Goal: Transaction & Acquisition: Purchase product/service

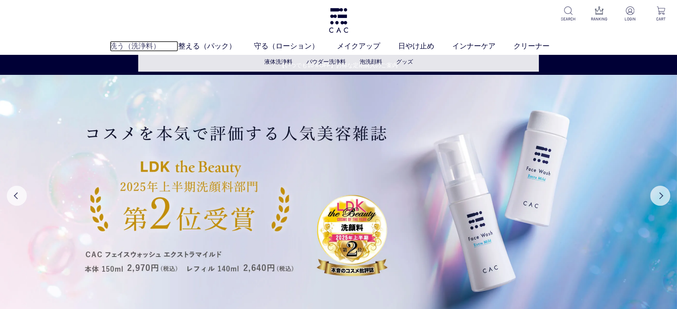
click at [142, 46] on link "洗う（洗浄料）" at bounding box center [144, 46] width 69 height 11
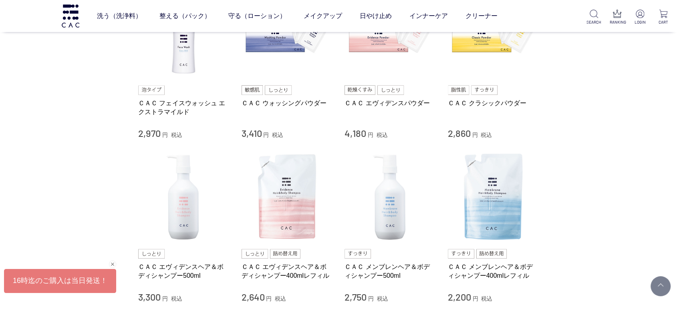
scroll to position [311, 0]
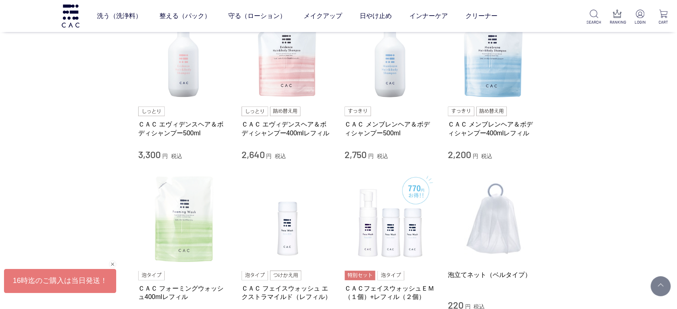
scroll to position [401, 0]
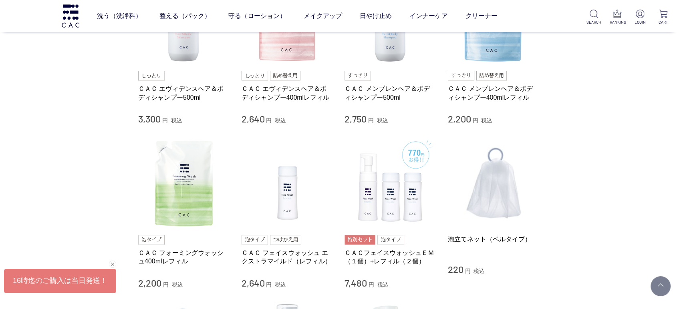
click at [81, 9] on div "洗う（洗浄料） 液体洗浄料 パウダー洗浄料 泡洗顔料 グッズ 整える（パック） フェイスパック ヘアパック 守る（ローション） 保湿化粧水 柔軟化粧水 美容液…" at bounding box center [271, 16] width 542 height 32
click at [66, 18] on img at bounding box center [71, 15] width 20 height 23
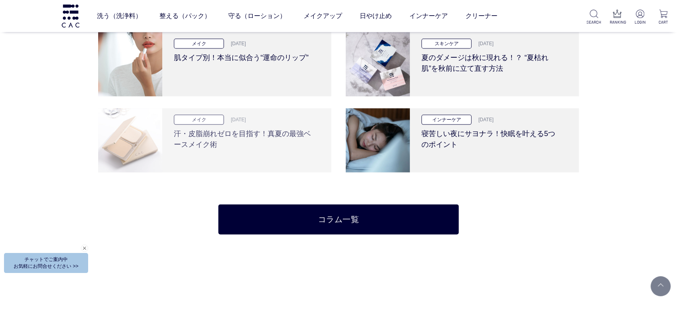
scroll to position [1647, 0]
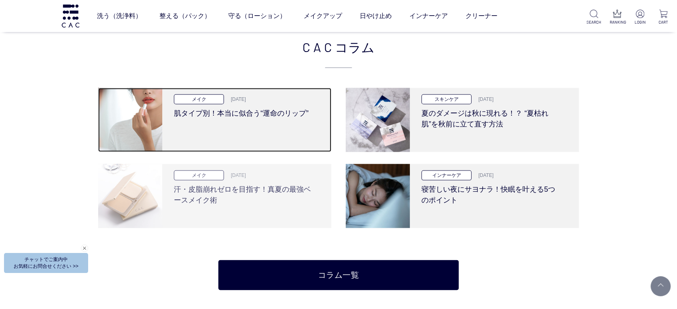
click at [285, 111] on h3 "肌タイプ別！本当に似合う“運命のリップ”" at bounding box center [244, 112] width 140 height 14
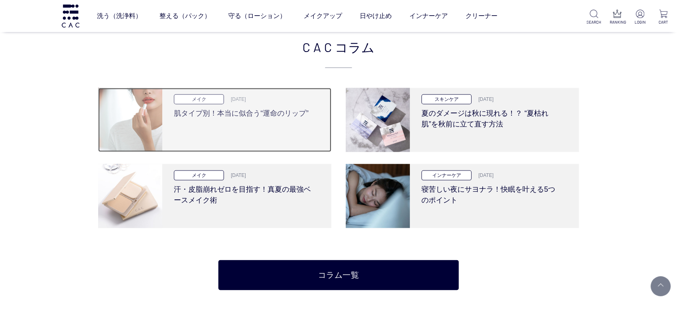
click at [230, 115] on h3 "肌タイプ別！本当に似合う“運命のリップ”" at bounding box center [244, 112] width 140 height 14
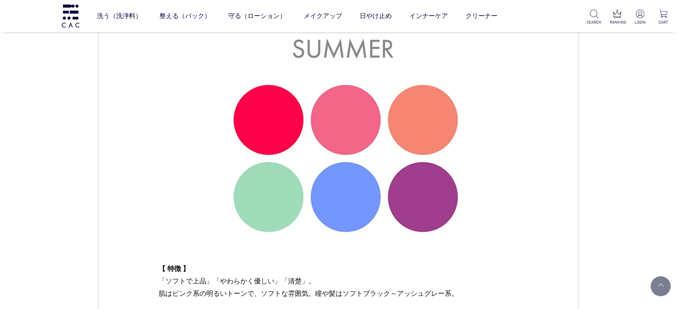
scroll to position [2805, 0]
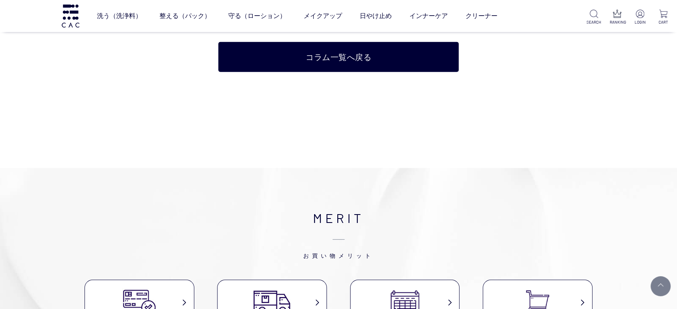
scroll to position [2093, 0]
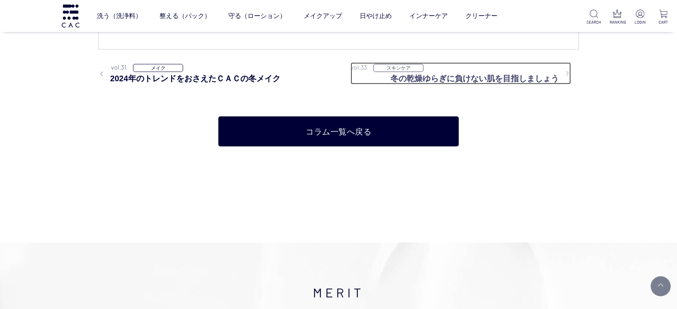
click at [501, 72] on div "vol.33 スキンケア" at bounding box center [461, 68] width 220 height 10
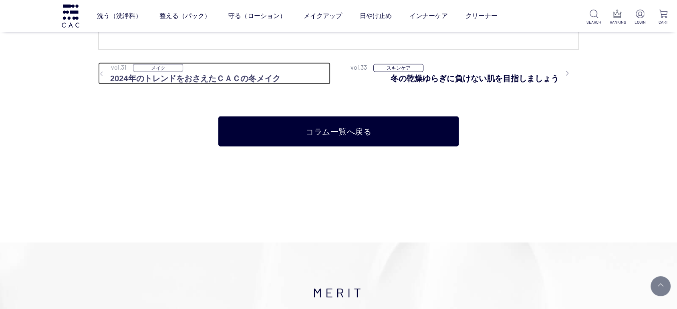
click at [178, 73] on h3 "2024年のトレンドをおさえたＣＡＣの冬メイク" at bounding box center [214, 79] width 232 height 12
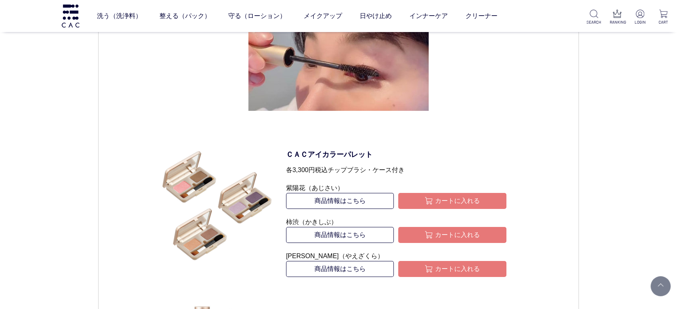
scroll to position [2716, 0]
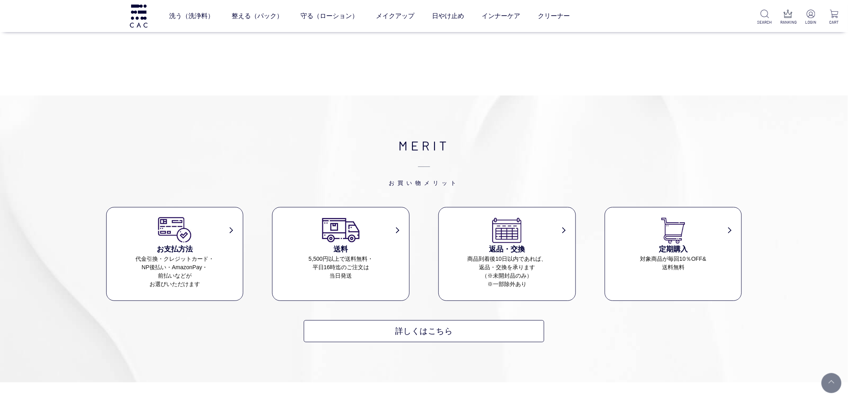
scroll to position [2450, 0]
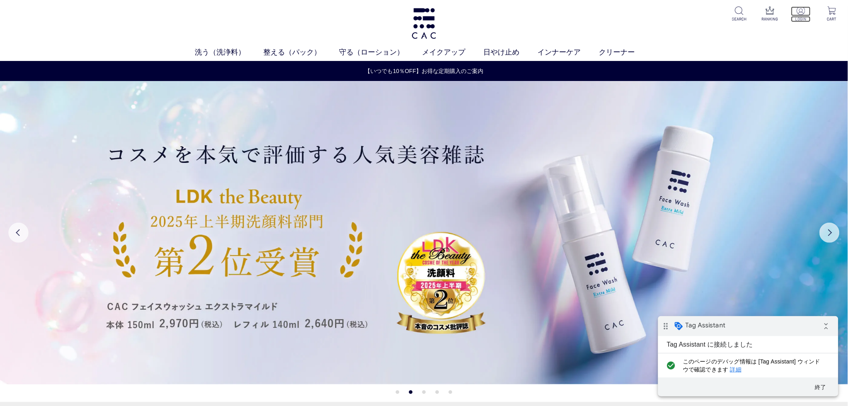
click at [798, 12] on img at bounding box center [801, 10] width 8 height 8
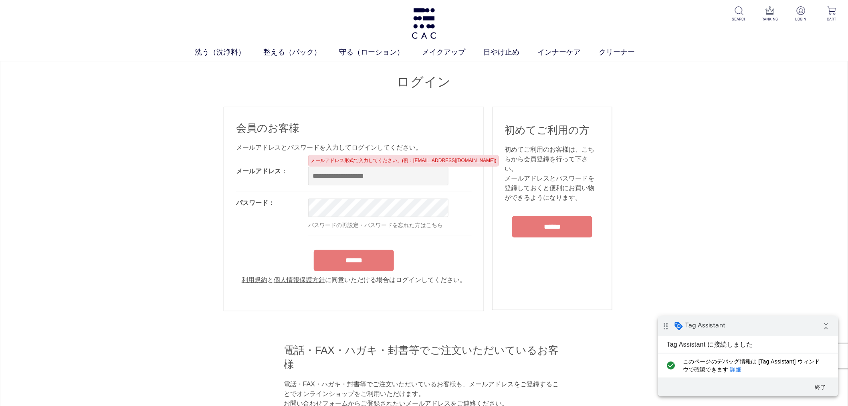
click at [337, 174] on input "email" at bounding box center [378, 176] width 140 height 18
type input "**********"
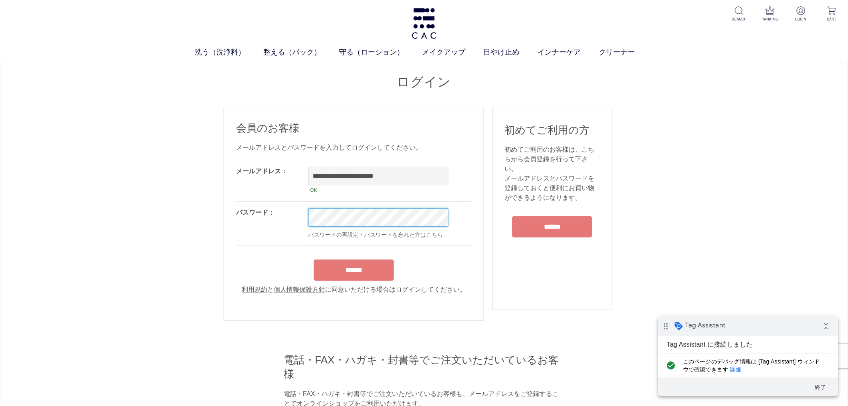
click at [314, 259] on input "******" at bounding box center [354, 269] width 80 height 21
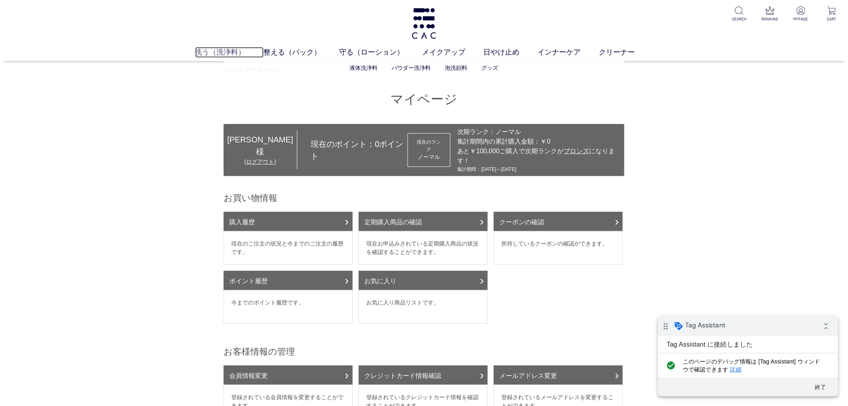
click at [220, 53] on link "洗う（洗浄料）" at bounding box center [229, 52] width 69 height 11
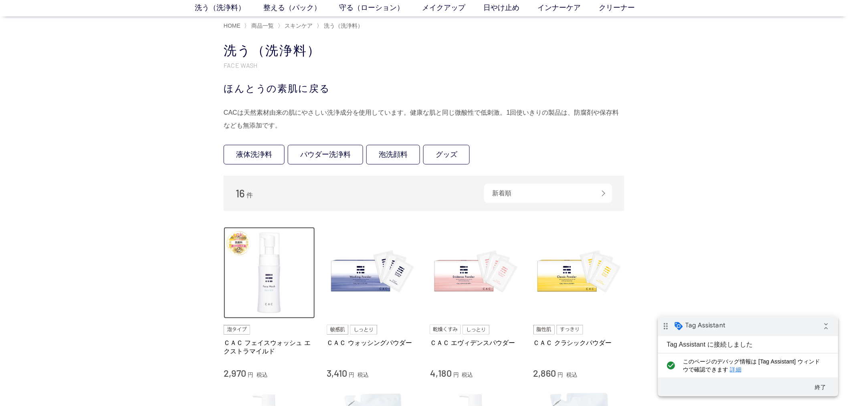
click at [260, 277] on img at bounding box center [269, 272] width 91 height 91
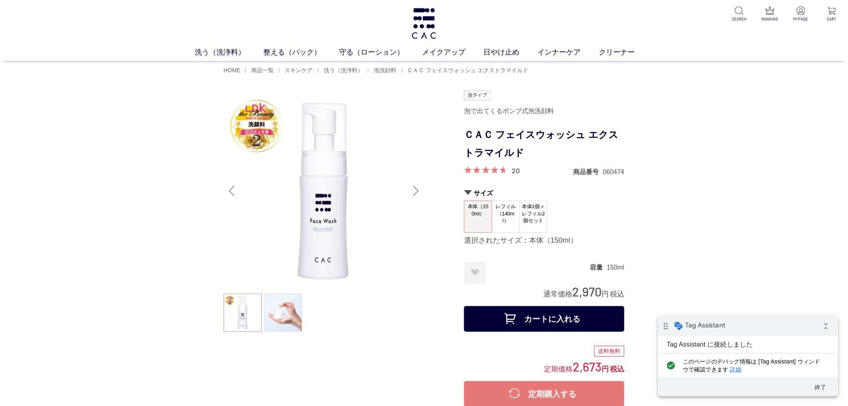
click at [567, 313] on button "カートに入れる" at bounding box center [544, 319] width 160 height 26
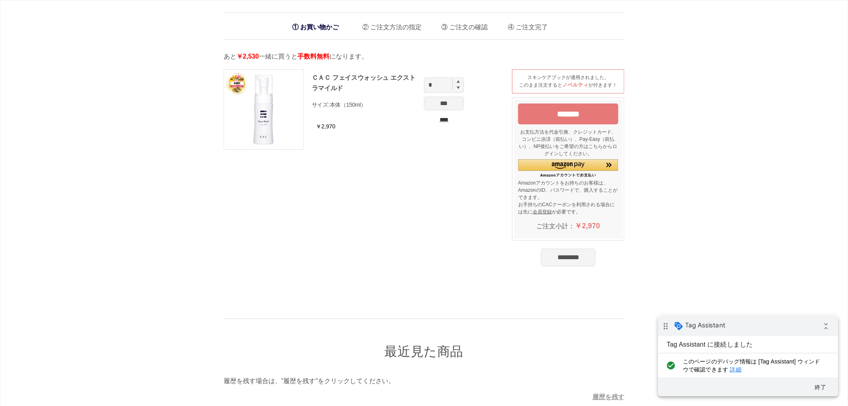
click at [584, 115] on input "*******" at bounding box center [568, 113] width 100 height 21
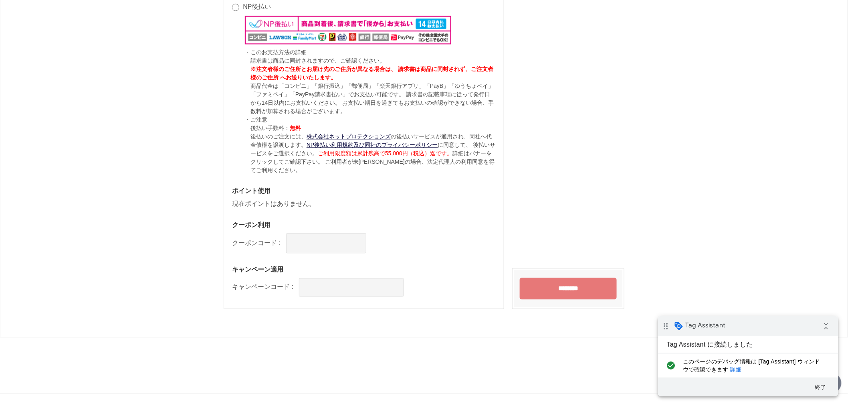
scroll to position [650, 0]
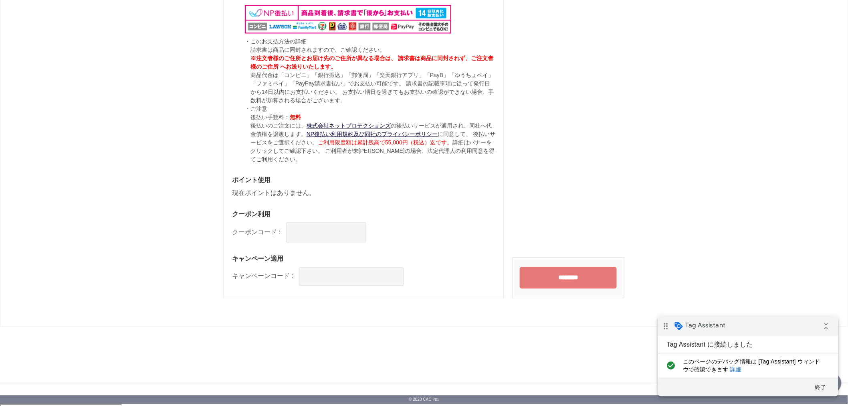
click at [569, 281] on input "********" at bounding box center [568, 277] width 97 height 22
